Goal: Task Accomplishment & Management: Complete application form

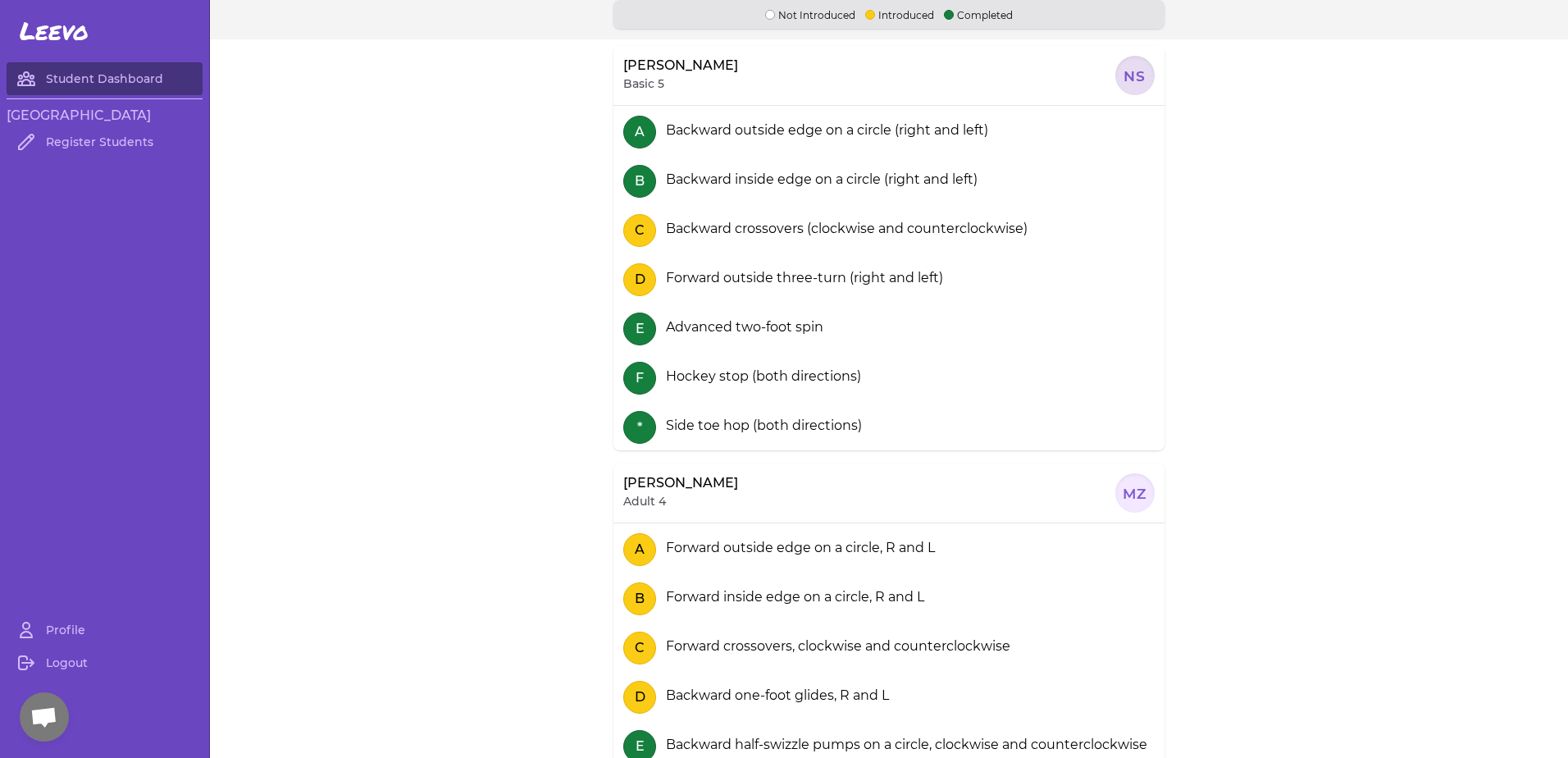
click at [1131, 79] on div at bounding box center [1135, 75] width 40 height 40
click at [124, 138] on link "Register Students" at bounding box center [105, 141] width 196 height 33
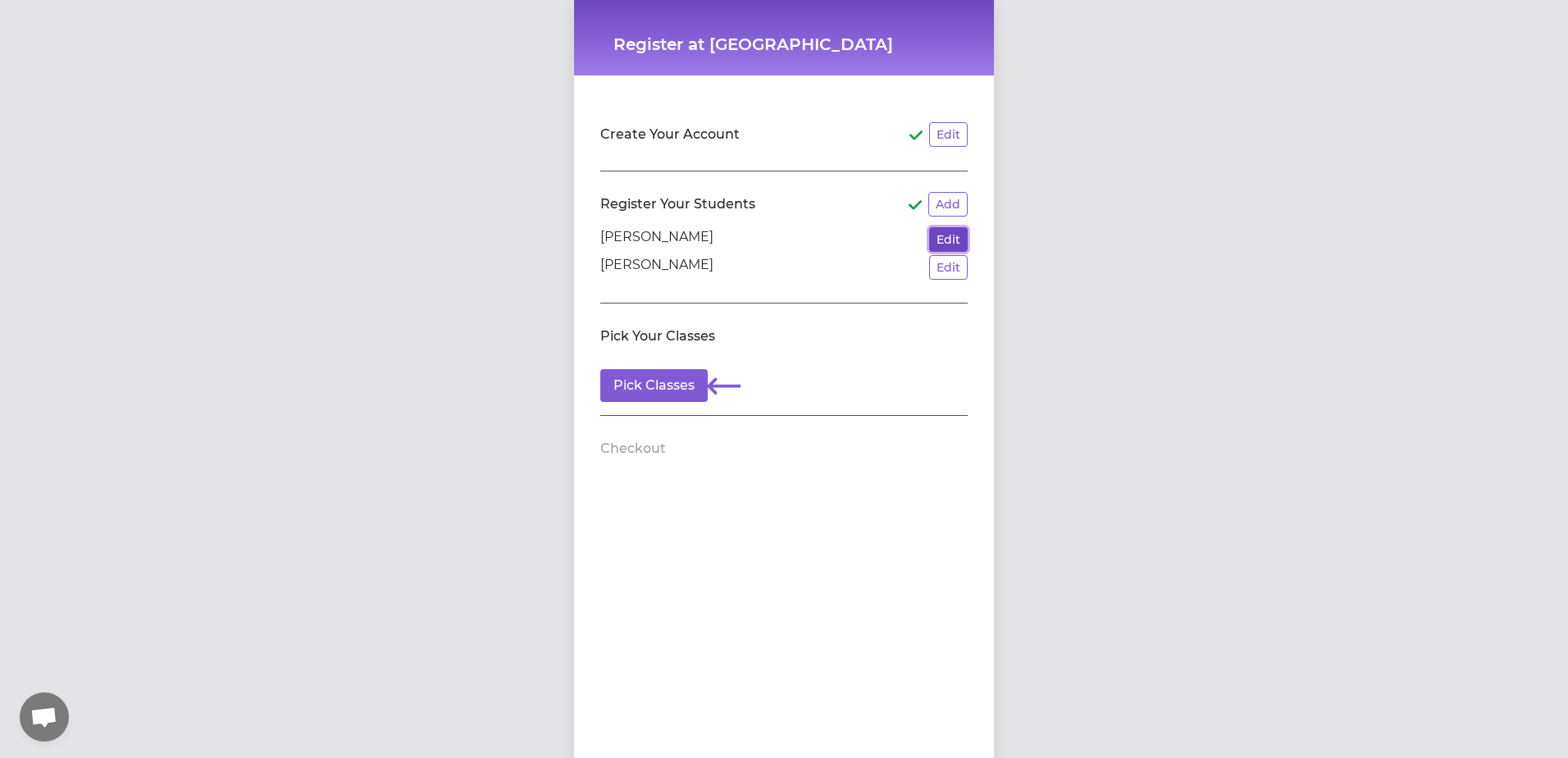
click at [956, 239] on button "Edit" at bounding box center [949, 239] width 39 height 25
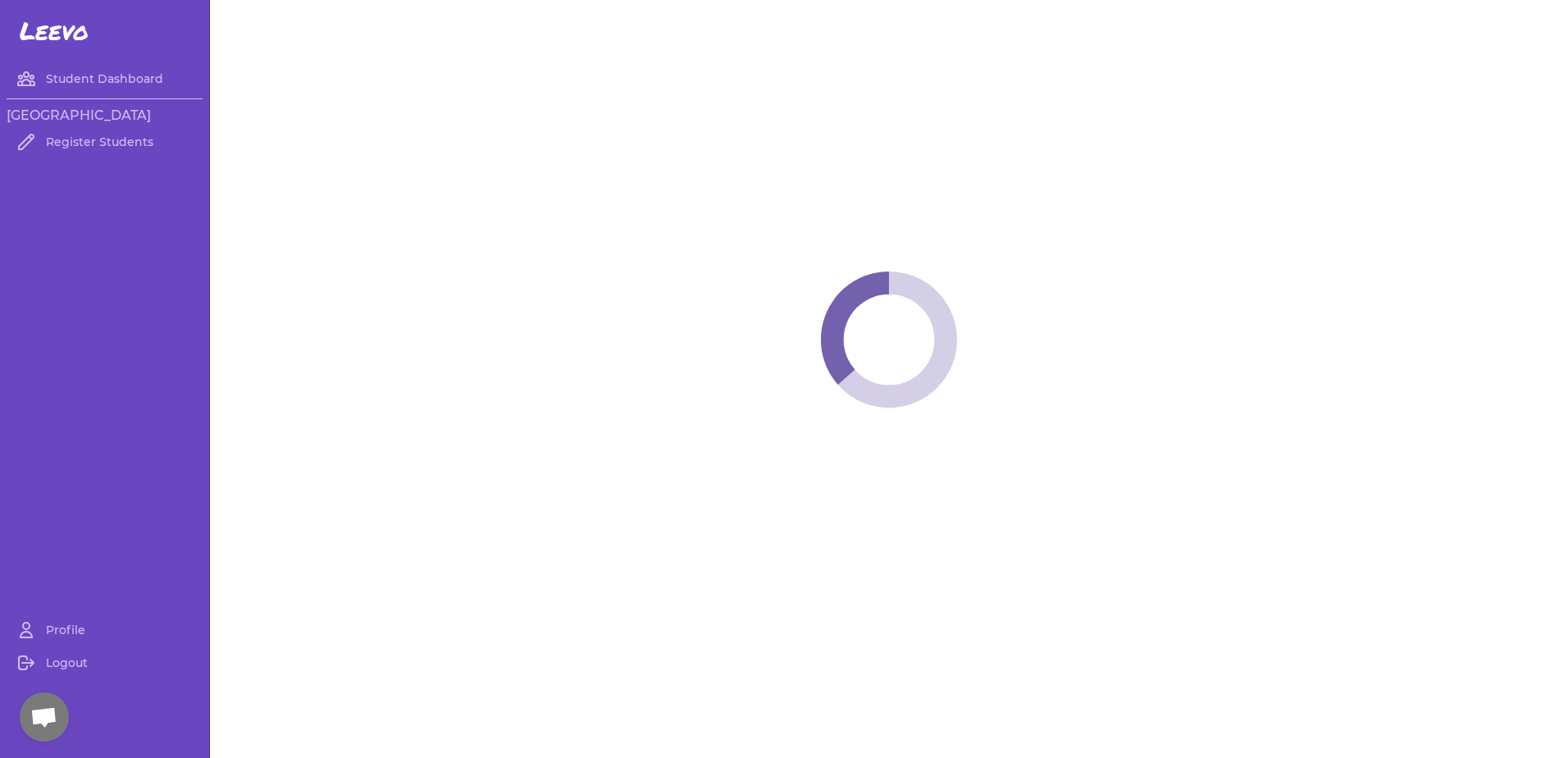
select select "ID"
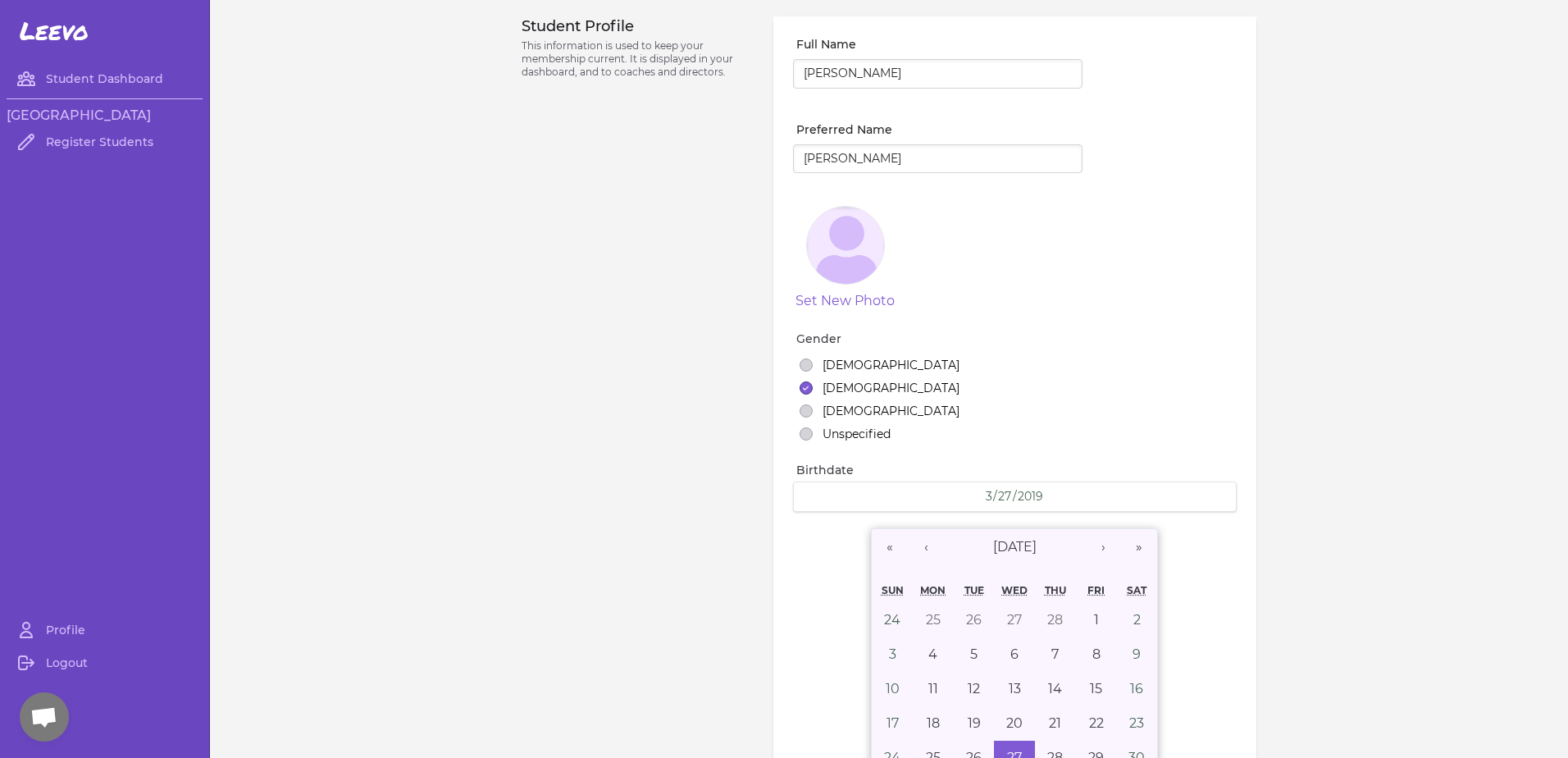
select select "5"
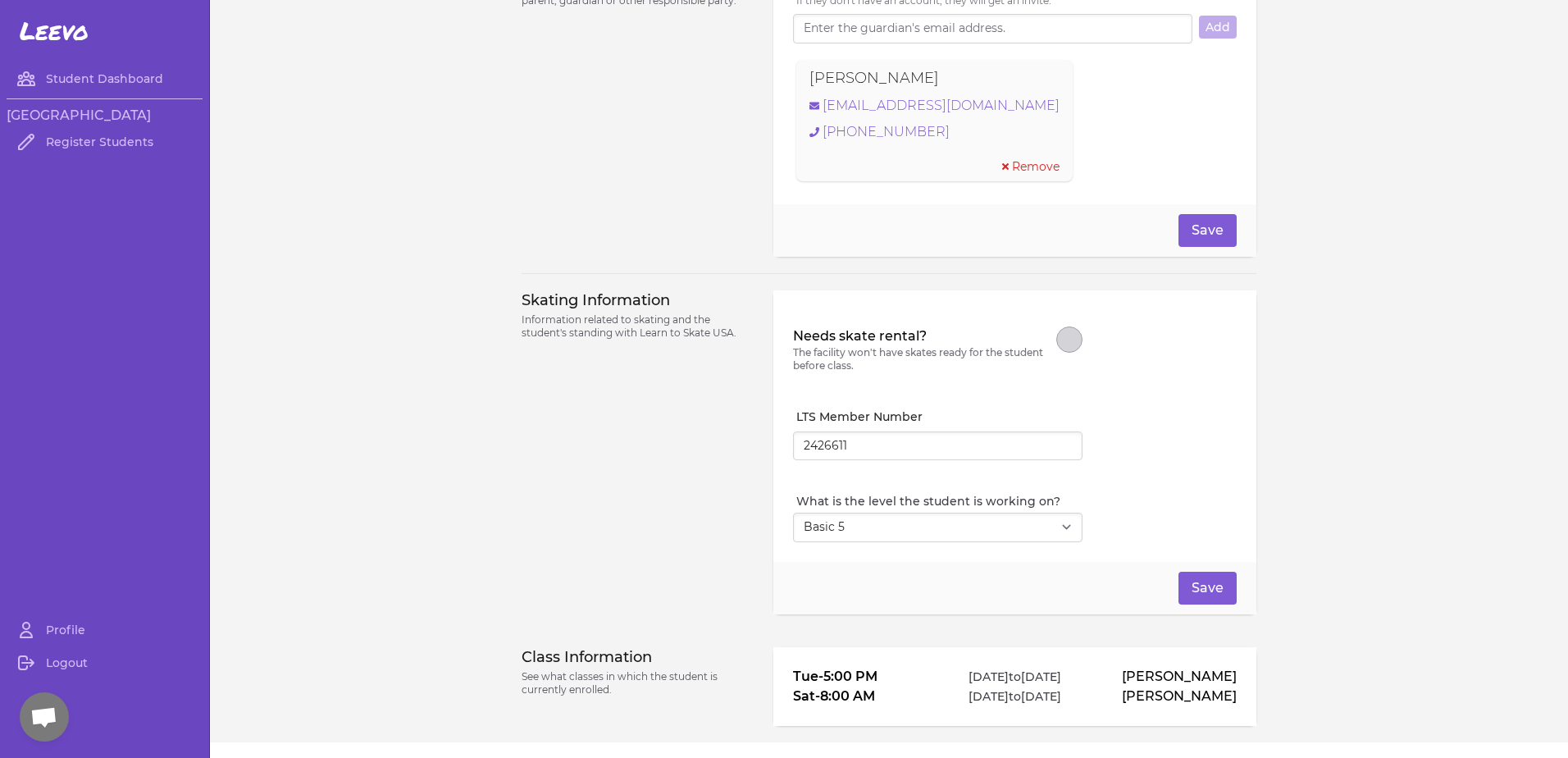
scroll to position [1294, 0]
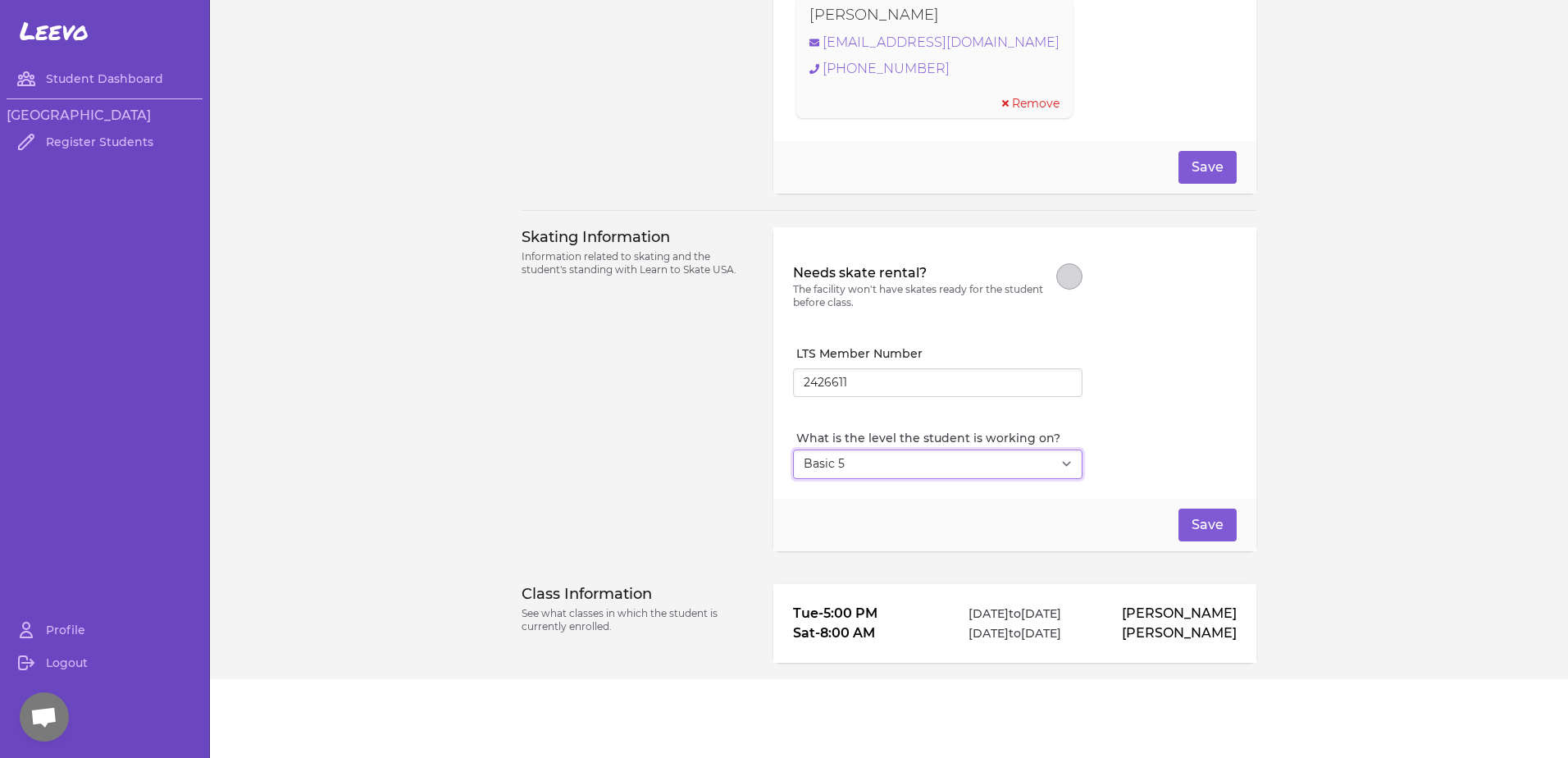
click at [1060, 469] on select "Select Level I don't know Basic 1 Basic 2 Basic 3 Basic 4 Basic 5 Basic 6 Snowp…" at bounding box center [937, 464] width 289 height 29
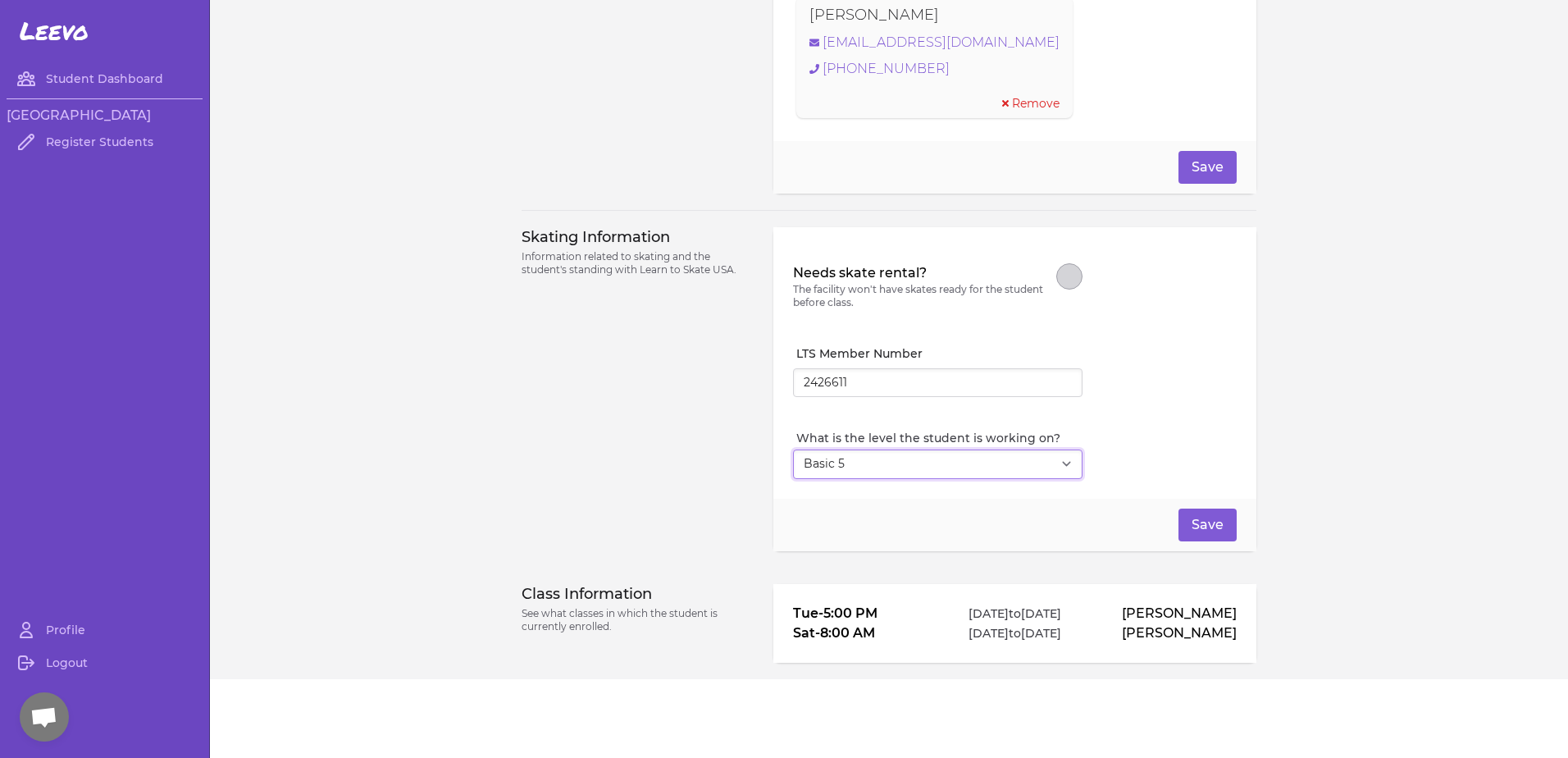
click at [1070, 463] on select "Select Level I don't know Basic 1 Basic 2 Basic 3 Basic 4 Basic 5 Basic 6 Snowp…" at bounding box center [937, 464] width 289 height 29
click at [1056, 464] on select "Select Level I don't know Basic 1 Basic 2 Basic 3 Basic 4 Basic 5 Basic 6 Snowp…" at bounding box center [937, 464] width 289 height 29
click at [1056, 462] on select "Select Level I don't know Basic 1 Basic 2 Basic 3 Basic 4 Basic 5 Basic 6 Snowp…" at bounding box center [937, 464] width 289 height 29
click at [1066, 467] on select "Select Level I don't know Basic 1 Basic 2 Basic 3 Basic 4 Basic 5 Basic 6 Snowp…" at bounding box center [937, 464] width 289 height 29
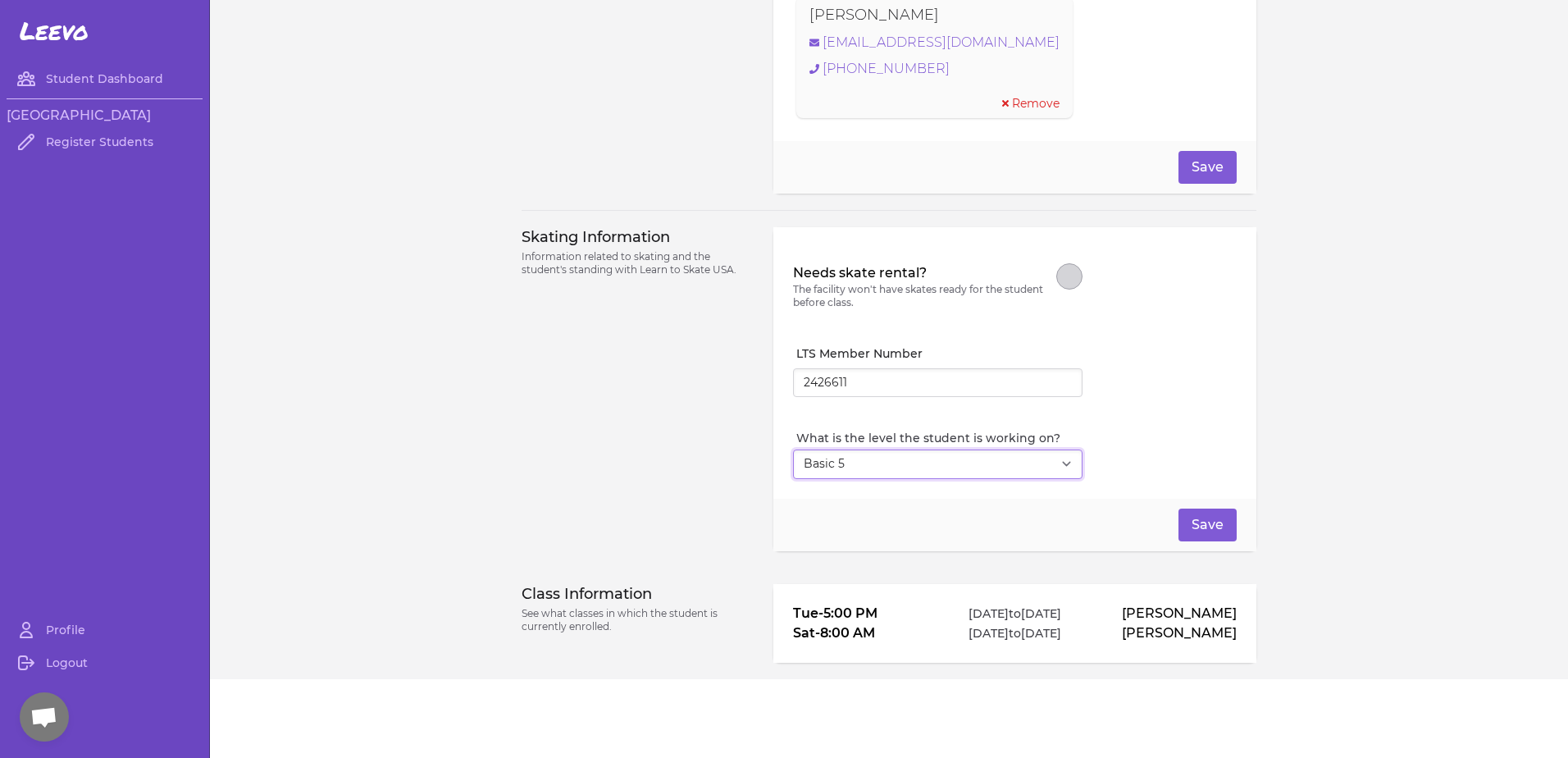
click at [1066, 466] on select "Select Level I don't know Basic 1 Basic 2 Basic 3 Basic 4 Basic 5 Basic 6 Snowp…" at bounding box center [937, 464] width 289 height 29
click at [549, 467] on div "Skating Information Information related to skating and the student's standing w…" at bounding box center [637, 389] width 232 height 324
click at [936, 255] on div "Needs skate rental? The facility won't have skates ready for the student before…" at bounding box center [937, 287] width 289 height 79
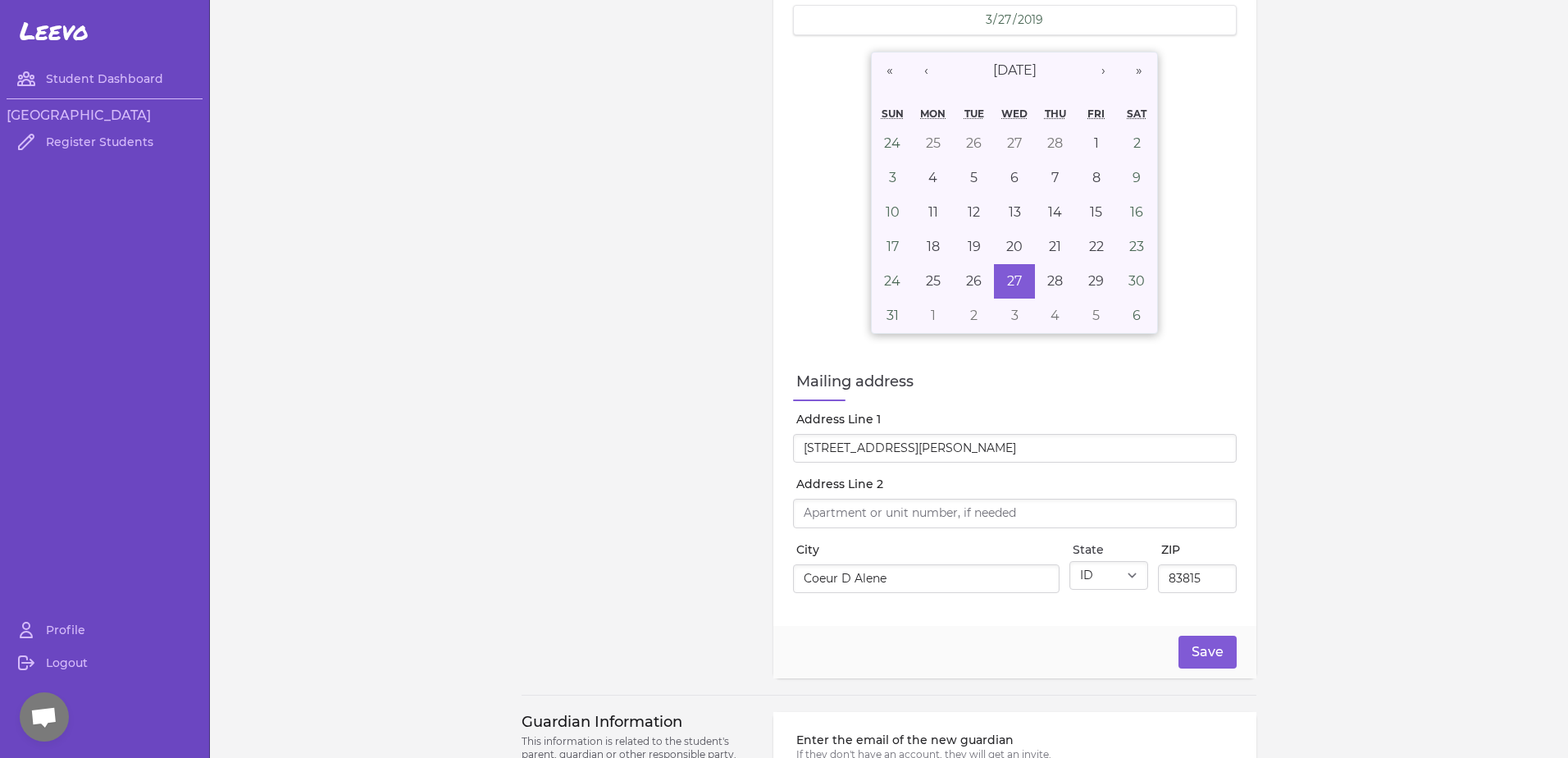
scroll to position [473, 0]
